Goal: Task Accomplishment & Management: Manage account settings

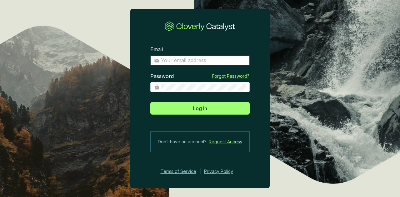
click at [218, 60] on input "Email" at bounding box center [203, 60] width 85 height 7
type input "[PERSON_NAME][EMAIL_ADDRESS][PERSON_NAME][DOMAIN_NAME]"
click at [150, 102] on button "Log In" at bounding box center [199, 108] width 99 height 13
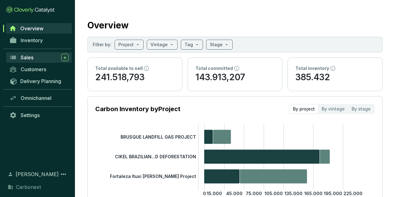
click at [36, 57] on div "Sales" at bounding box center [45, 58] width 48 height 8
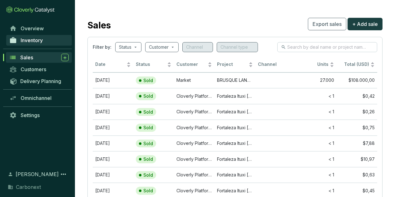
click at [42, 40] on span "Inventory" at bounding box center [32, 40] width 22 height 6
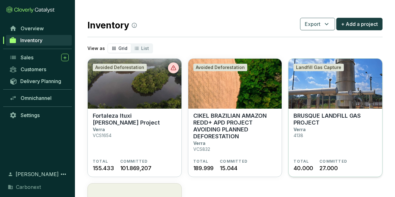
click at [315, 122] on p "BRUSQUE LANDFILL GAS PROJECT" at bounding box center [336, 120] width 84 height 14
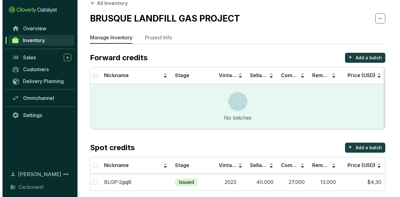
scroll to position [16, 0]
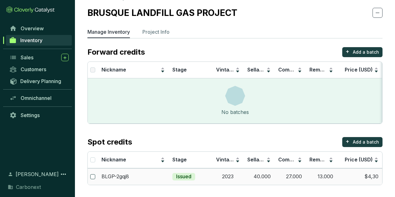
click at [94, 176] on input "checkbox" at bounding box center [92, 176] width 5 height 5
checkbox input "true"
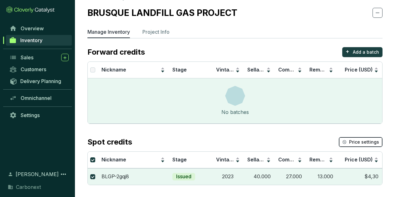
click at [370, 138] on button "Price settings" at bounding box center [361, 142] width 44 height 10
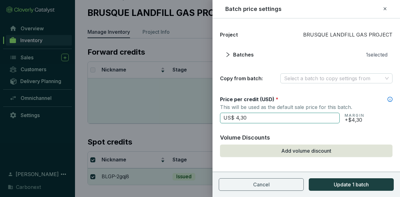
click at [240, 118] on input "US$ 4,30" at bounding box center [280, 118] width 120 height 11
drag, startPoint x: 245, startPoint y: 118, endPoint x: 236, endPoint y: 120, distance: 9.6
click at [236, 120] on input "US$ 4,30" at bounding box center [280, 118] width 120 height 11
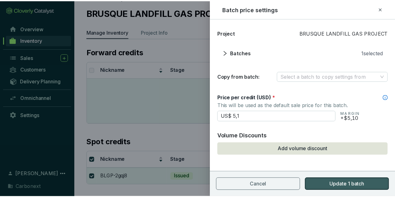
scroll to position [3, 0]
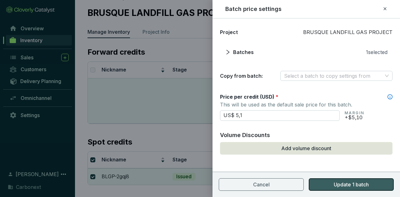
type input "US$ 5,10"
click at [342, 184] on span "Update 1 batch" at bounding box center [351, 185] width 35 height 8
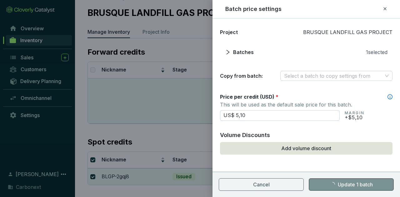
checkbox input "false"
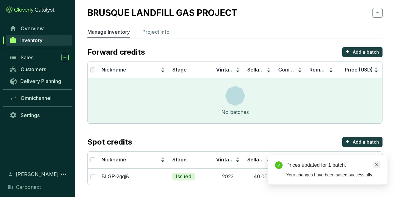
click at [377, 164] on icon "close" at bounding box center [377, 165] width 4 height 4
